Goal: Task Accomplishment & Management: Complete application form

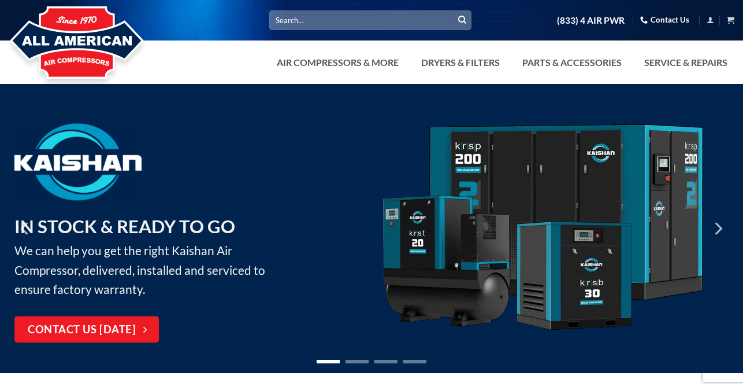
click at [671, 20] on link "Contact Us" at bounding box center [665, 20] width 49 height 18
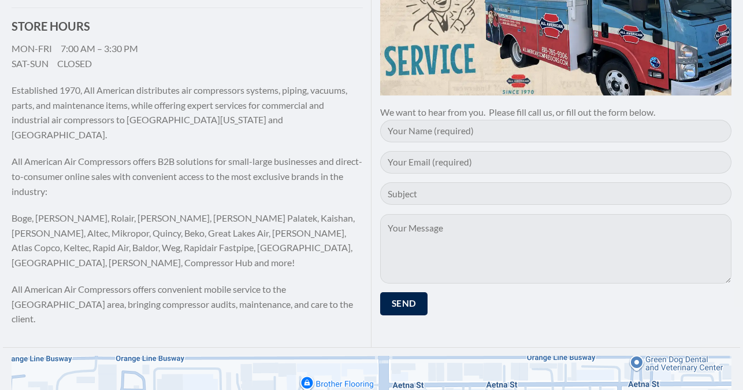
scroll to position [243, 0]
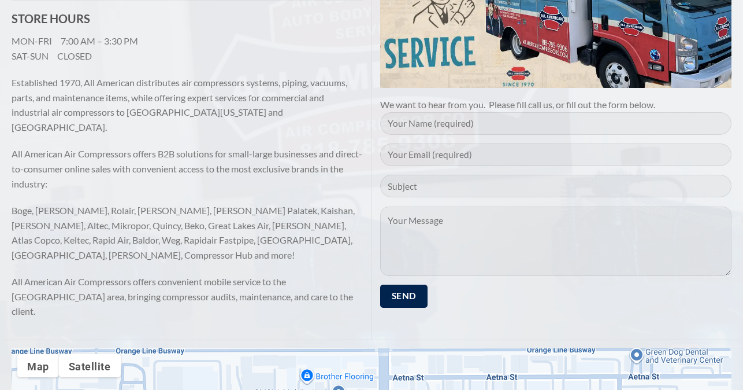
click at [459, 126] on input "Contact form" at bounding box center [555, 123] width 351 height 23
type input "[PERSON_NAME]"
type input "[PERSON_NAME][EMAIL_ADDRESS][PERSON_NAME][PERSON_NAME][DOMAIN_NAME]"
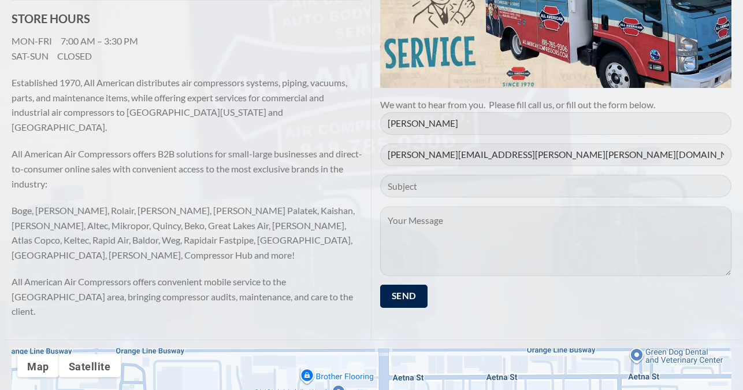
click at [463, 178] on input "Contact form" at bounding box center [555, 186] width 351 height 23
type input "RFQ"
click at [466, 243] on textarea "Contact form" at bounding box center [555, 240] width 351 height 69
paste textarea "Greetings, I would like to be contacted about your product and services for our…"
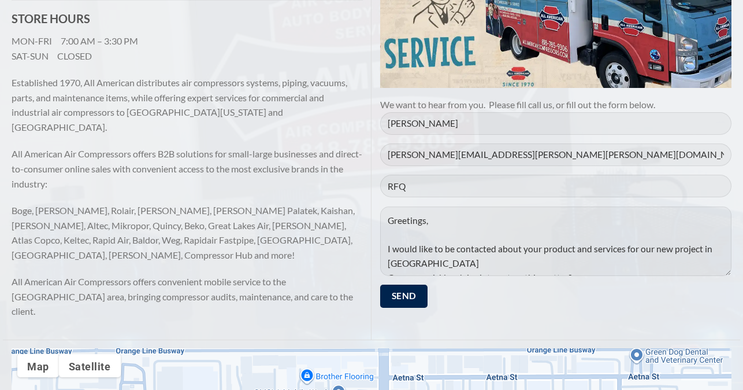
scroll to position [22, 0]
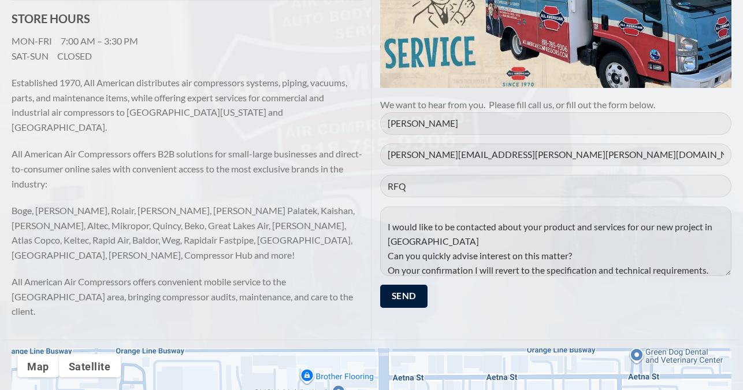
type textarea "Greetings, I would like to be contacted about your product and services for our…"
click at [410, 300] on input "Send" at bounding box center [403, 295] width 47 height 23
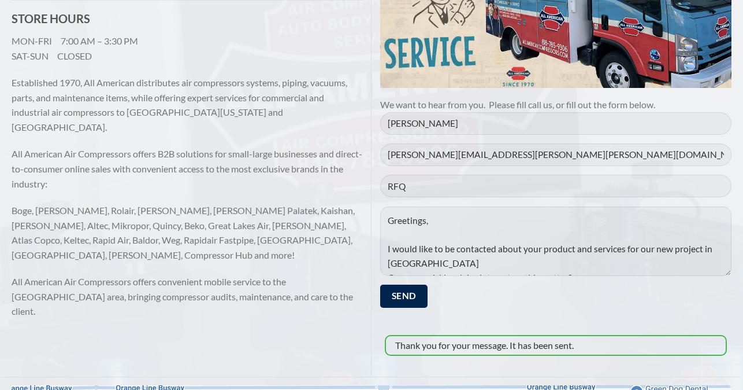
scroll to position [240, 0]
